Goal: Use online tool/utility: Use online tool/utility

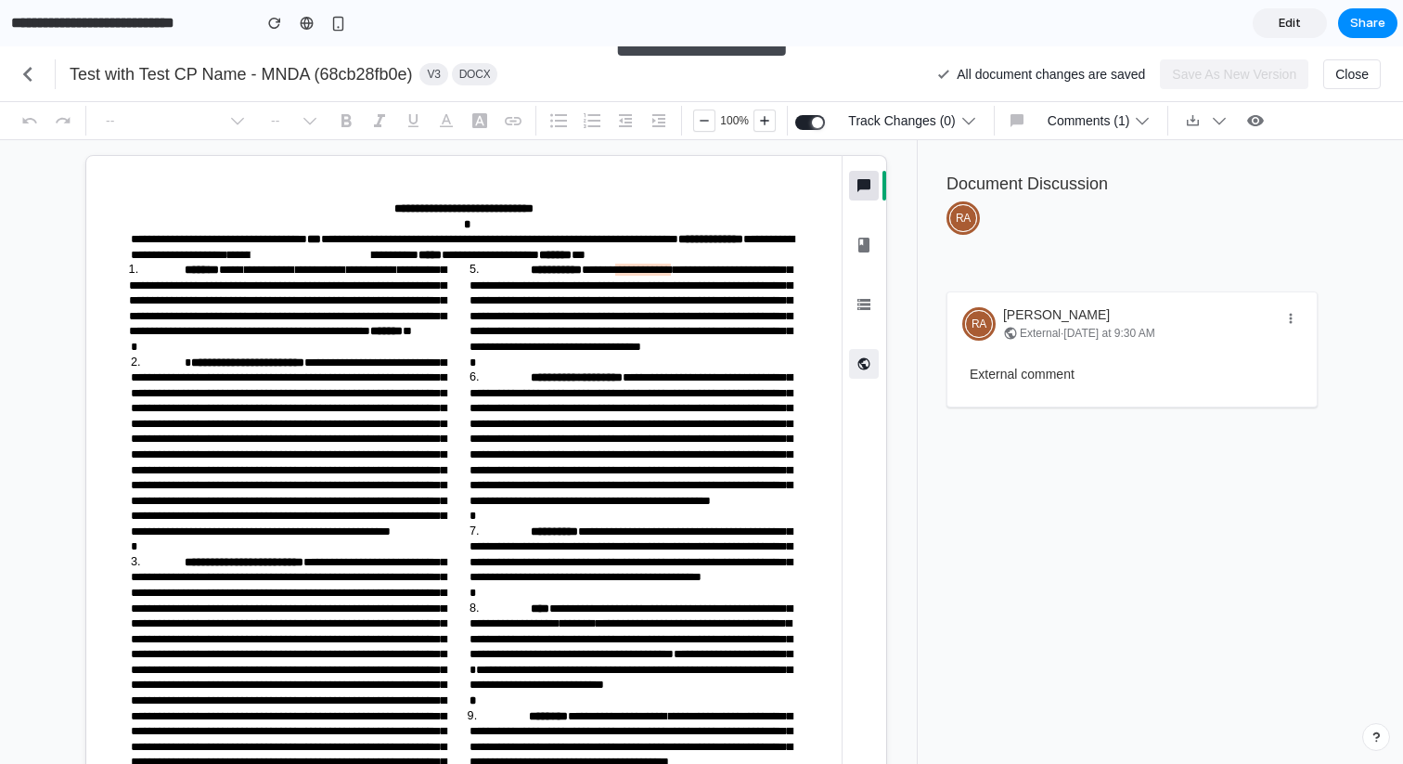
click at [866, 368] on icon "button" at bounding box center [865, 364] width 12 height 12
click at [875, 364] on button "AI Assistant ⌘ Shift A" at bounding box center [864, 364] width 30 height 30
click at [866, 361] on icon "button" at bounding box center [864, 364] width 19 height 19
click at [870, 364] on icon "button" at bounding box center [865, 364] width 12 height 12
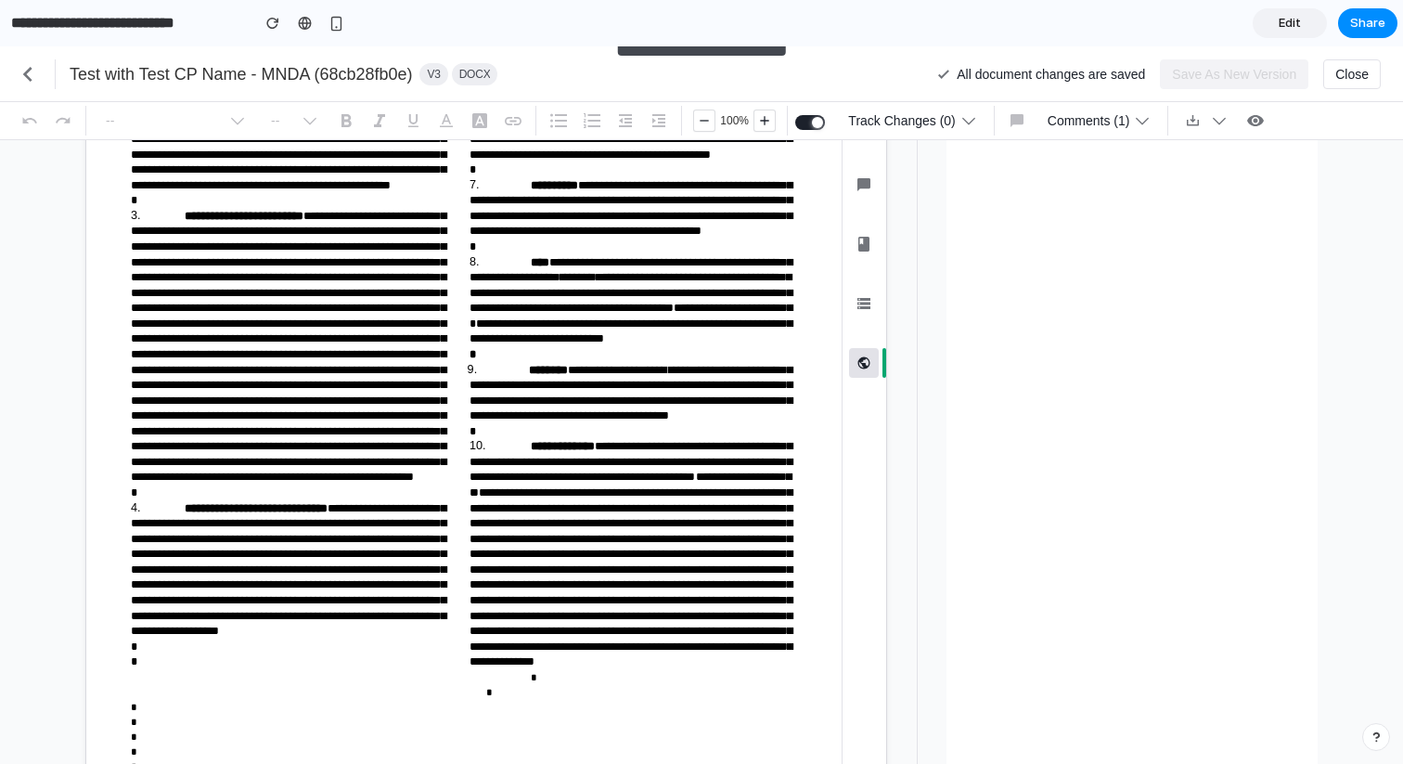
scroll to position [358, 0]
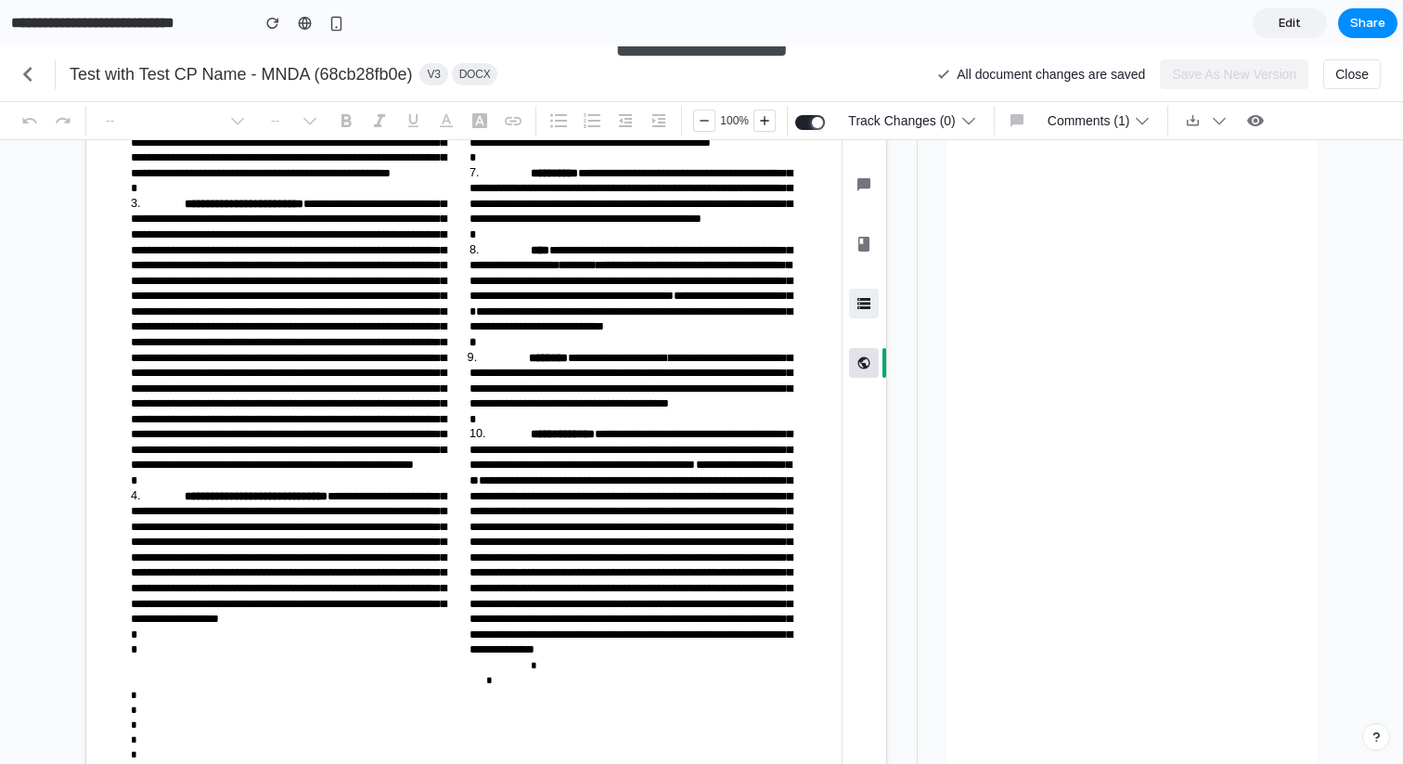
click at [871, 302] on icon "button" at bounding box center [864, 303] width 22 height 22
click at [862, 253] on icon "button" at bounding box center [864, 244] width 22 height 22
click at [859, 176] on icon "button" at bounding box center [864, 185] width 22 height 22
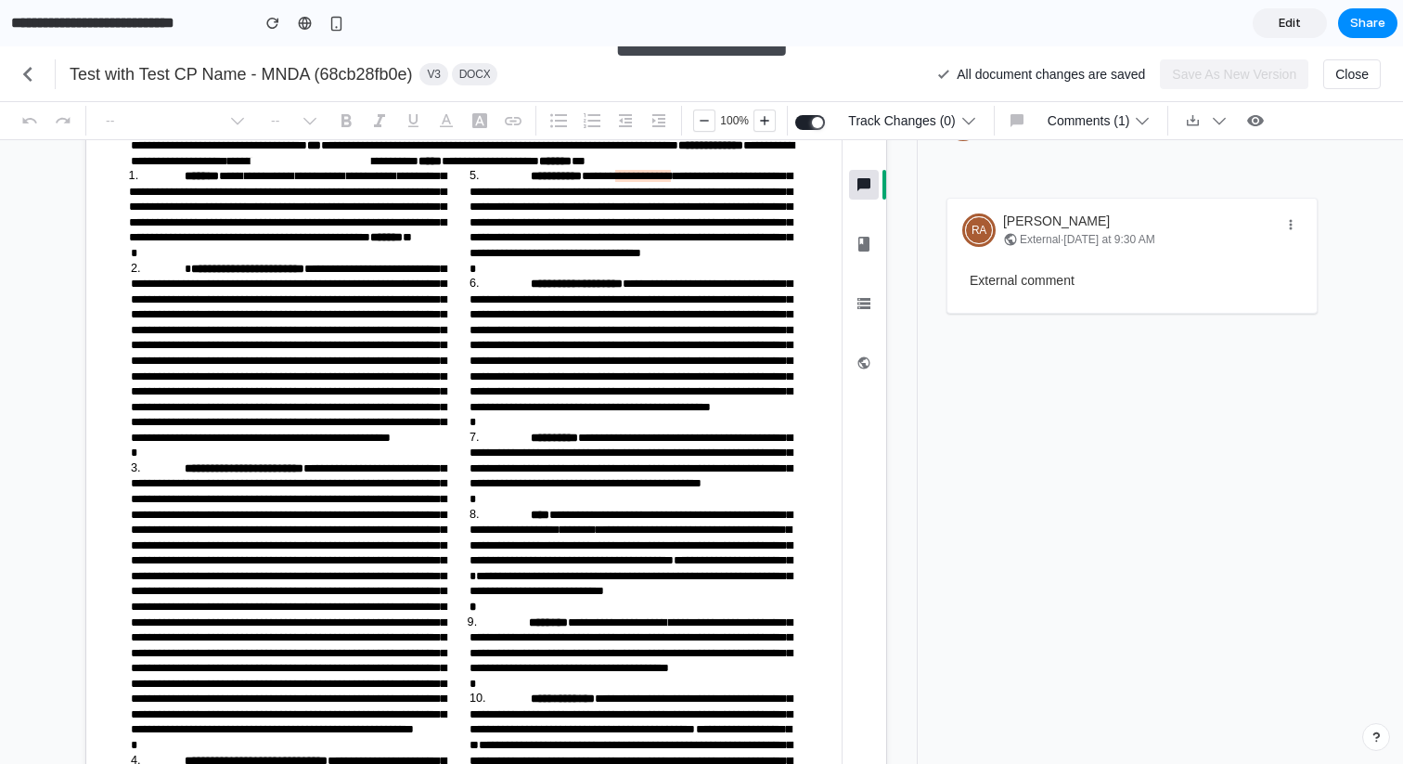
scroll to position [0, 0]
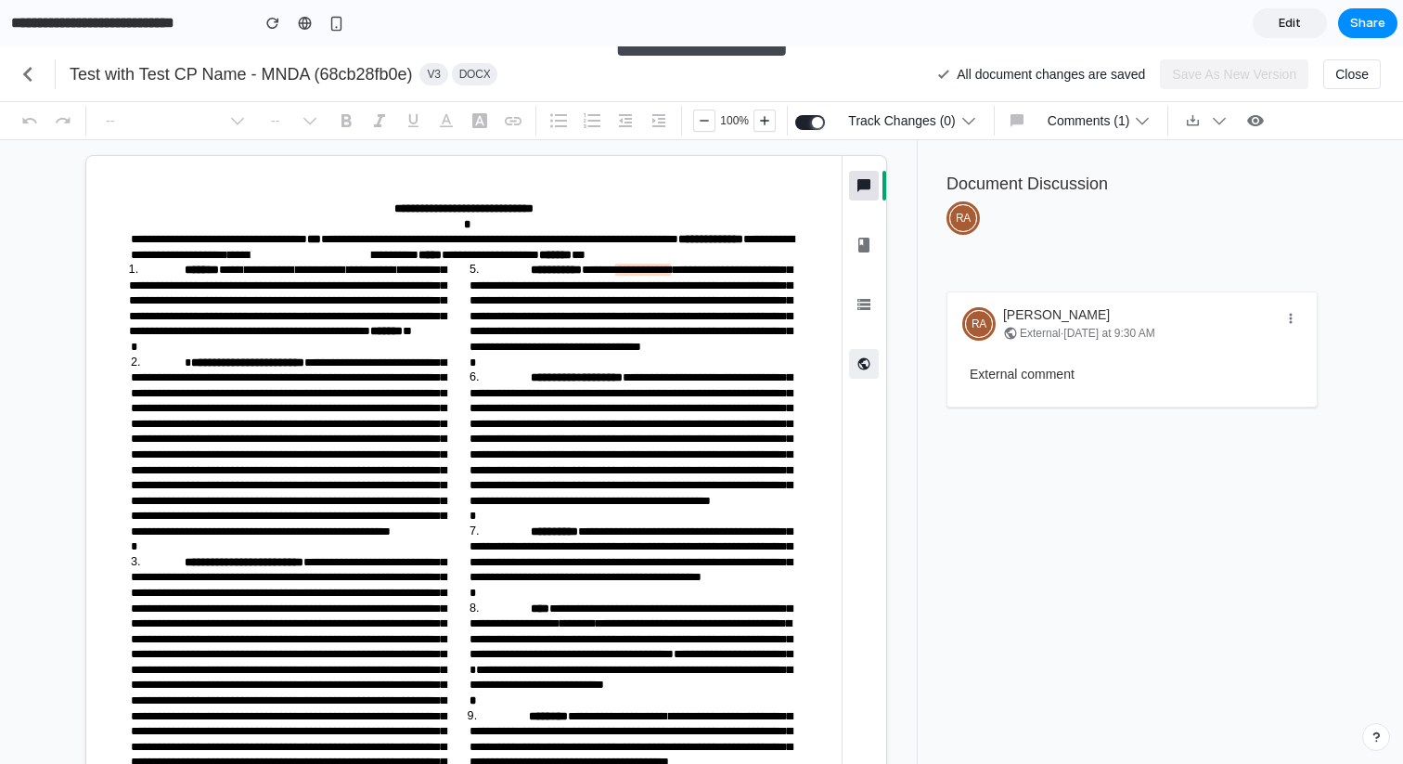
click at [870, 370] on icon "button" at bounding box center [864, 364] width 19 height 19
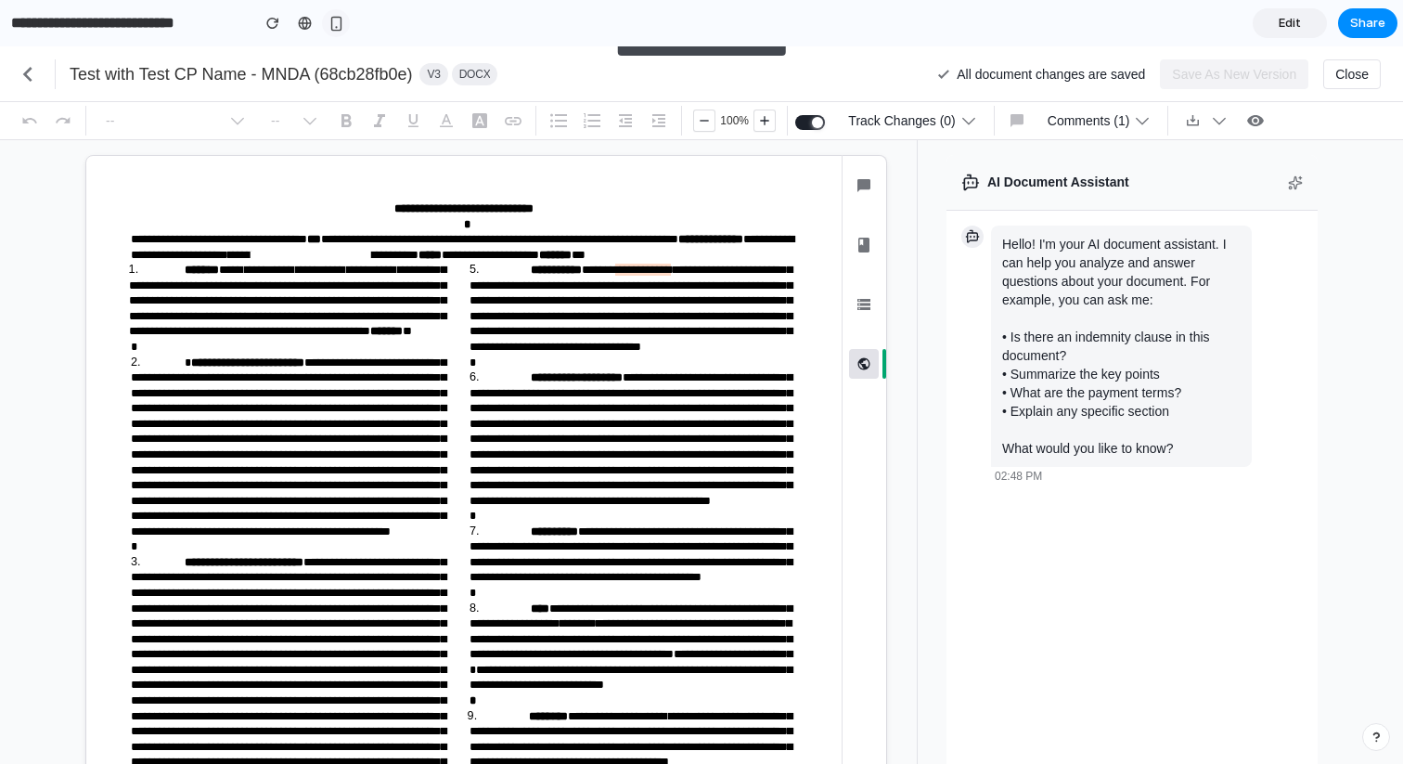
click at [332, 20] on div "button" at bounding box center [337, 24] width 16 height 16
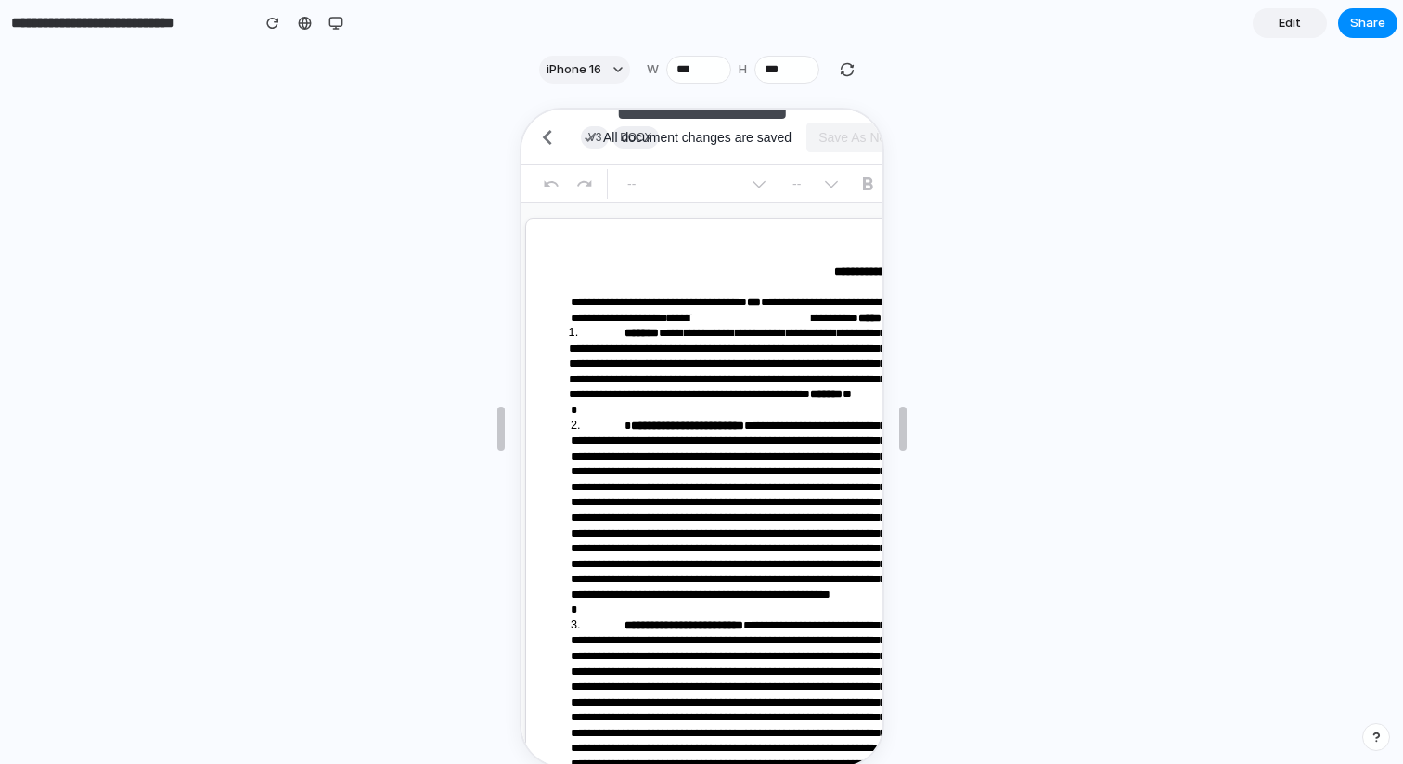
scroll to position [0, 6]
click at [338, 19] on div "button" at bounding box center [336, 23] width 15 height 15
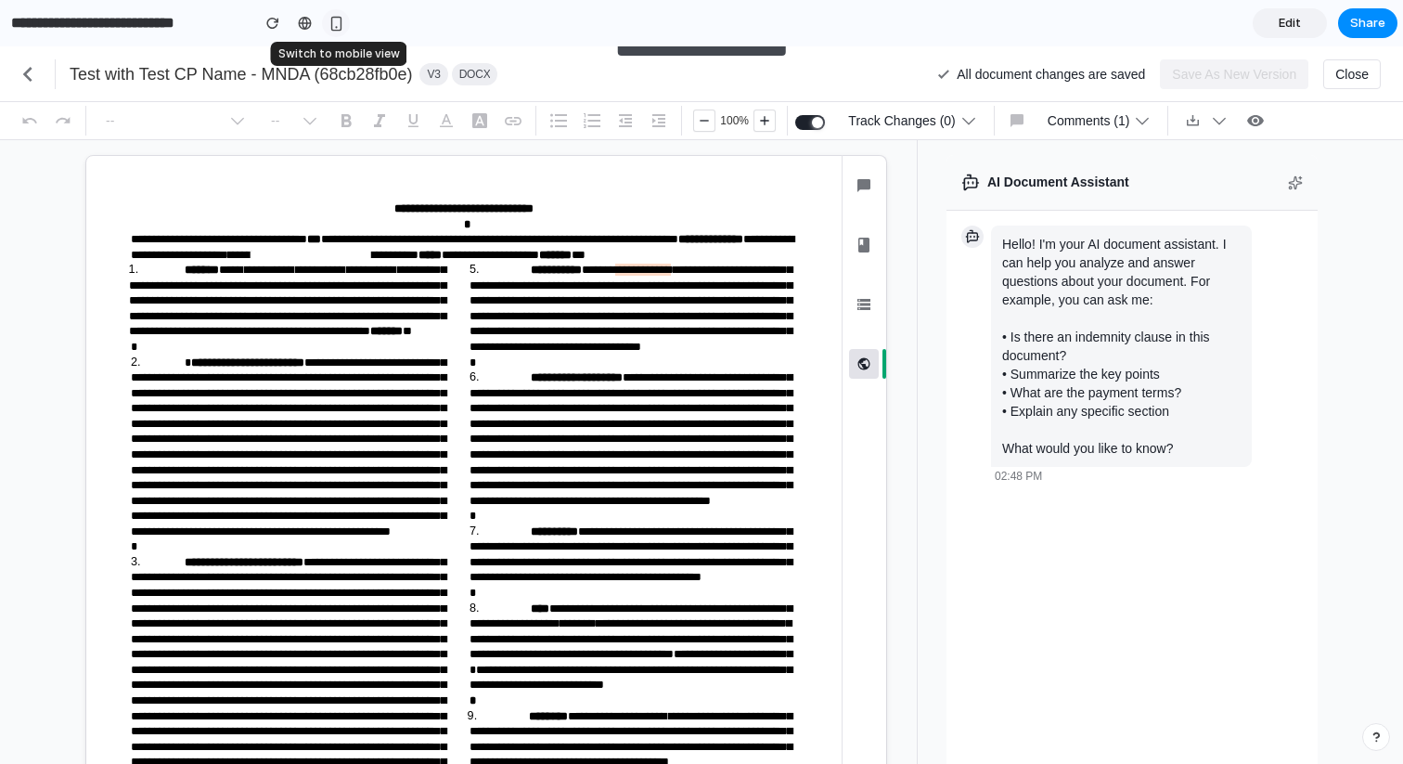
scroll to position [0, 0]
click at [311, 19] on link at bounding box center [305, 23] width 28 height 28
